Goal: Task Accomplishment & Management: Manage account settings

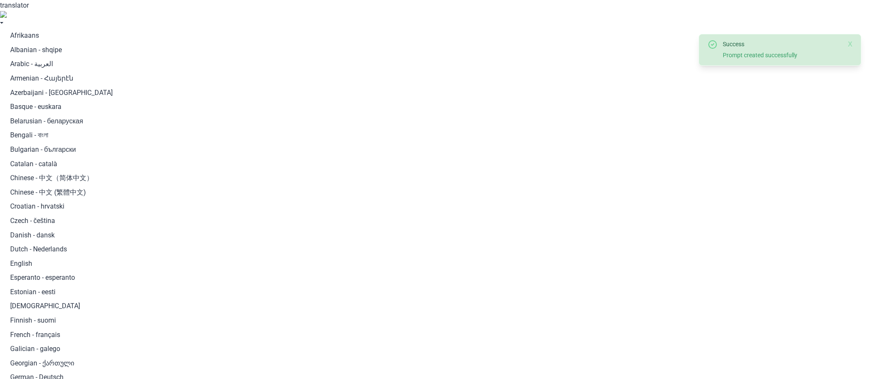
type input "Skyline Sightseeing, Jefferson Street, San Francisco, CA, USA"
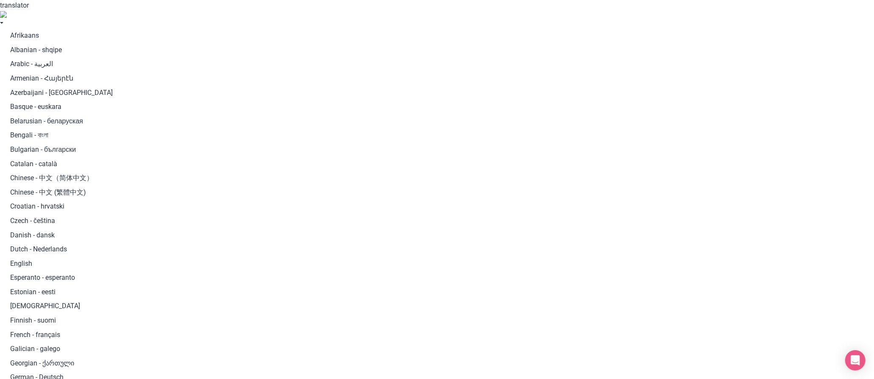
type input "Bùi Hữu Nghĩa, Phường 2, Bình Thạnh, Ho Chi Minh City, Vietnam"
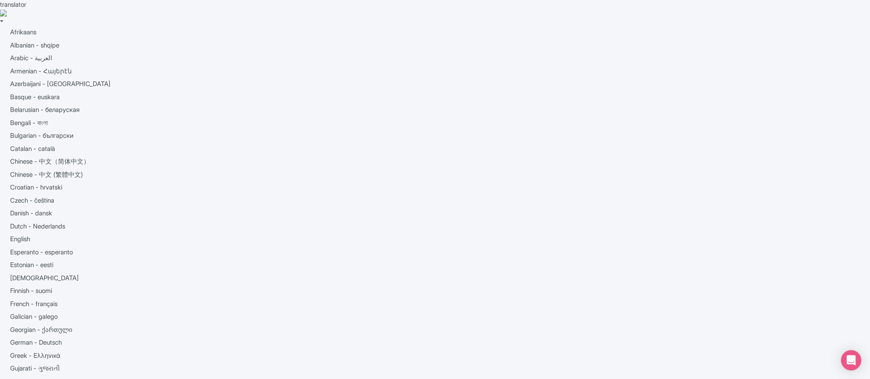
type input "Saving..."
